Goal: Find specific page/section: Locate item on page

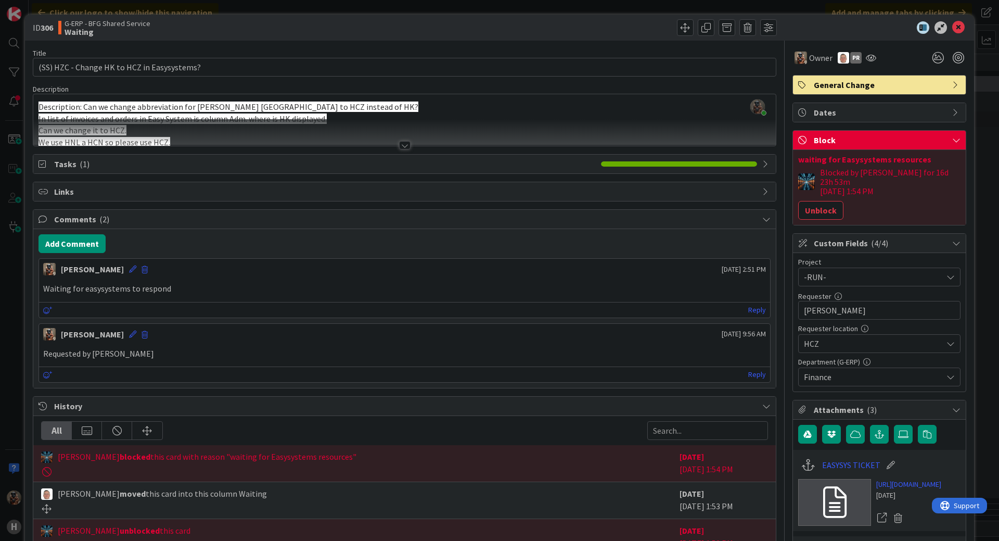
click at [351, 8] on div "ID 306 G-ERP - BFG Shared Service Waiting Title 43 / 128 (SS) HZC - Change HK t…" at bounding box center [499, 270] width 999 height 541
click at [953, 25] on icon at bounding box center [959, 27] width 12 height 12
click at [957, 19] on div "ID 306 G-ERP - BFG Shared Service Waiting" at bounding box center [499, 28] width 949 height 26
click at [955, 25] on icon at bounding box center [959, 27] width 12 height 12
